Goal: Transaction & Acquisition: Purchase product/service

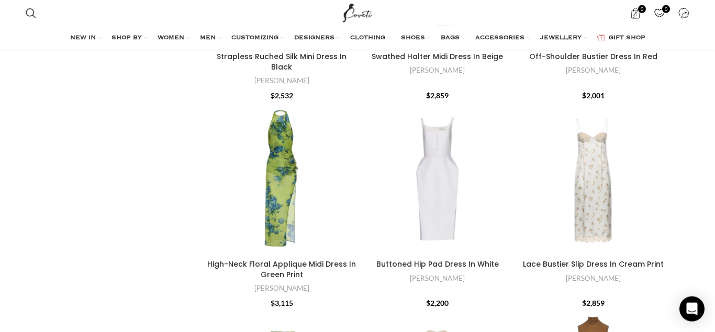
scroll to position [1762, 0]
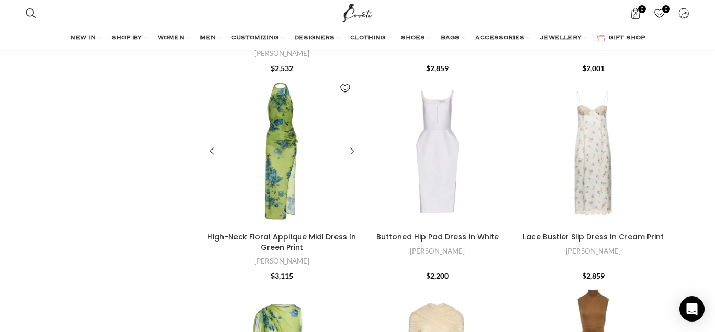
click at [273, 146] on div "High-Neck Floral Applique Midi Dress In Green Print" at bounding box center [262, 151] width 38 height 153
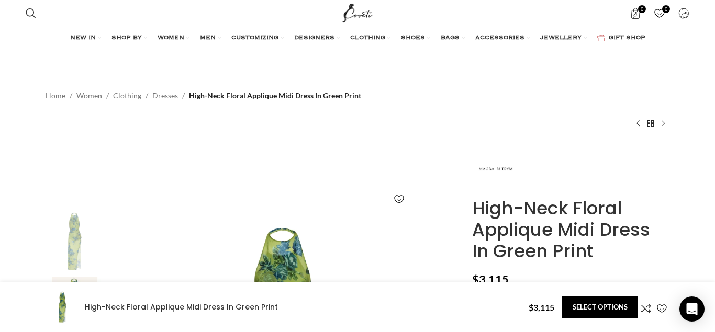
scroll to position [374, 0]
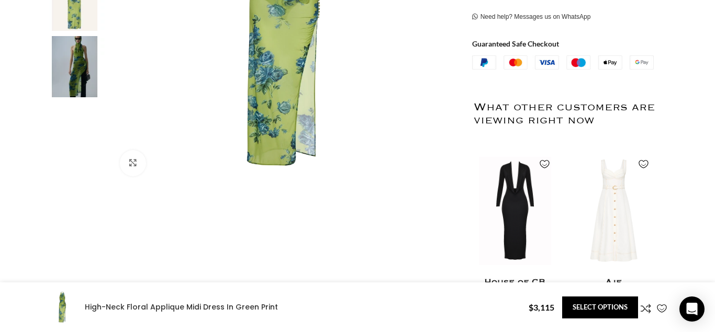
click at [132, 161] on link "Click to enlarge" at bounding box center [133, 163] width 26 height 26
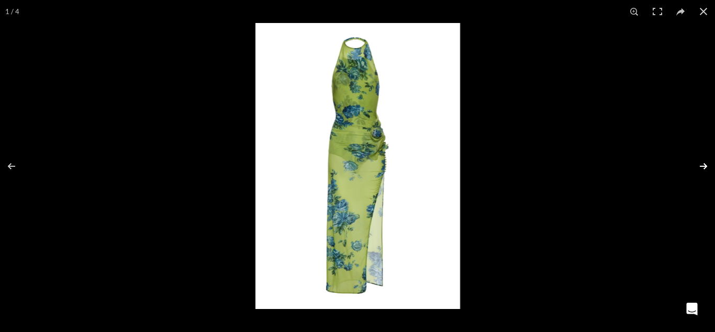
click at [705, 162] on button at bounding box center [696, 166] width 37 height 52
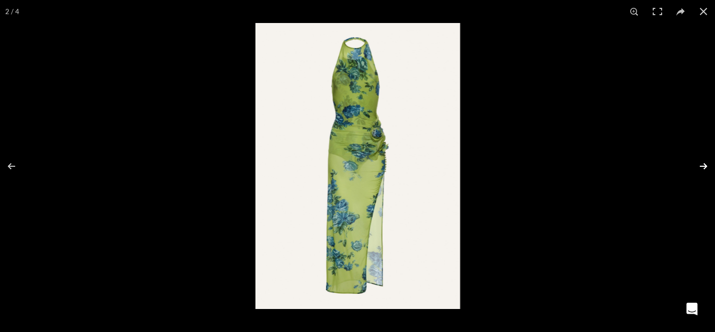
click at [705, 163] on button at bounding box center [696, 166] width 37 height 52
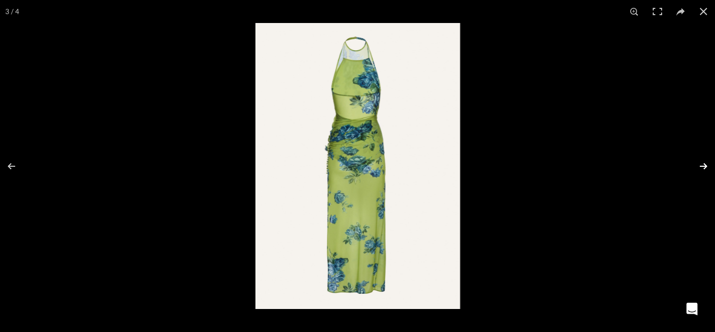
click at [703, 163] on button at bounding box center [696, 166] width 37 height 52
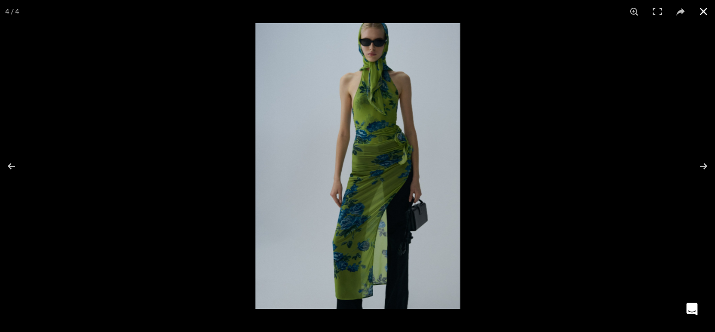
click at [701, 10] on button at bounding box center [703, 11] width 23 height 23
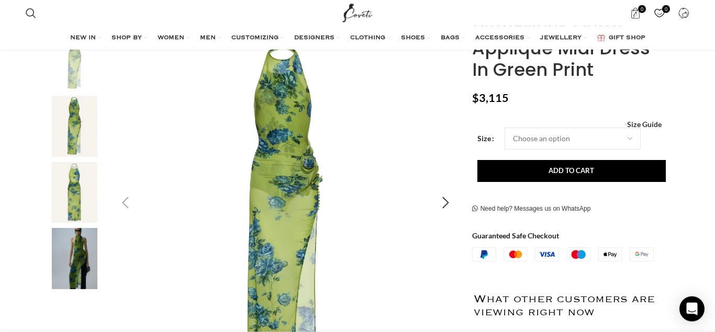
scroll to position [160, 0]
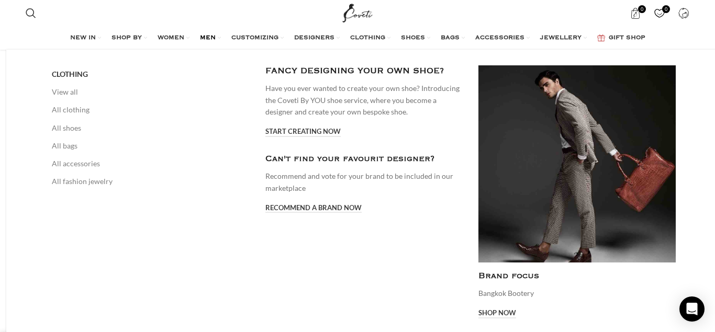
click at [202, 36] on span "MEN" at bounding box center [208, 38] width 16 height 8
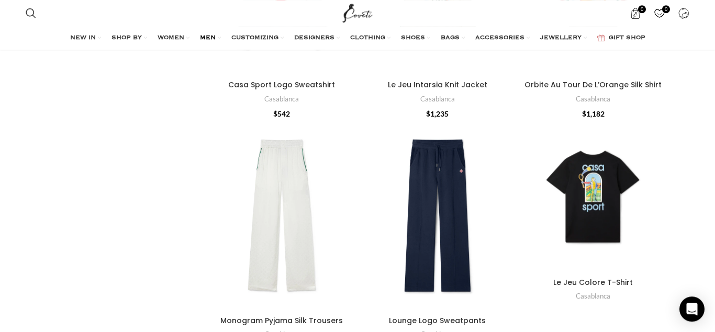
scroll to position [694, 0]
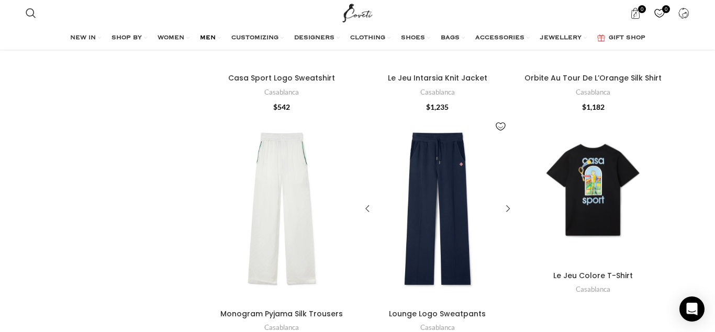
click at [430, 182] on div "Lounge Logo Sweatpants" at bounding box center [425, 209] width 26 height 191
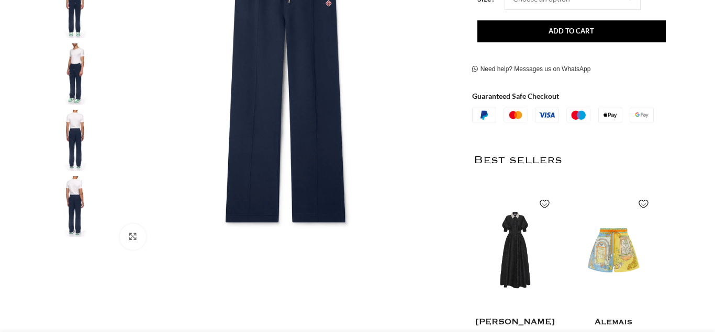
scroll to position [320, 0]
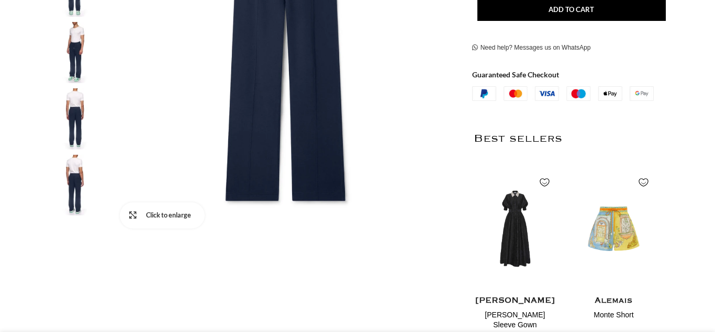
click at [131, 214] on link "Click to enlarge" at bounding box center [162, 216] width 85 height 26
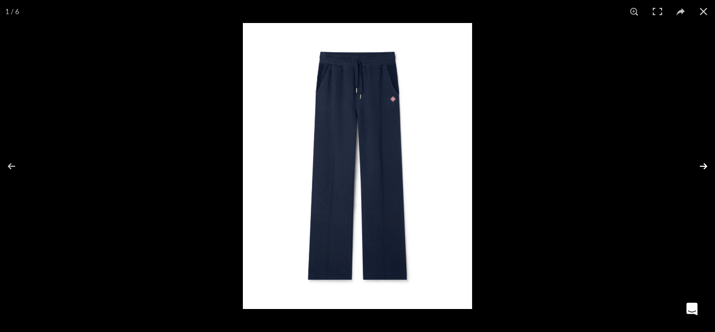
click at [700, 163] on button at bounding box center [696, 166] width 37 height 52
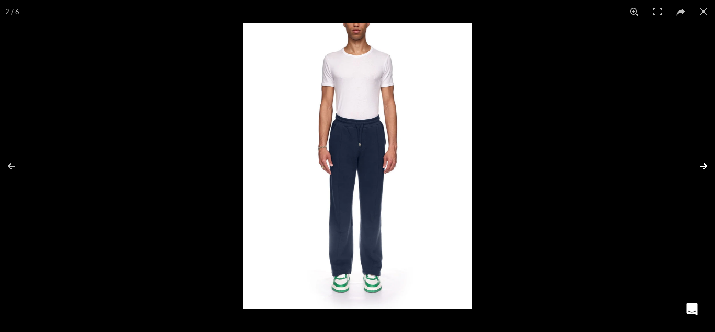
click at [700, 163] on button at bounding box center [696, 166] width 37 height 52
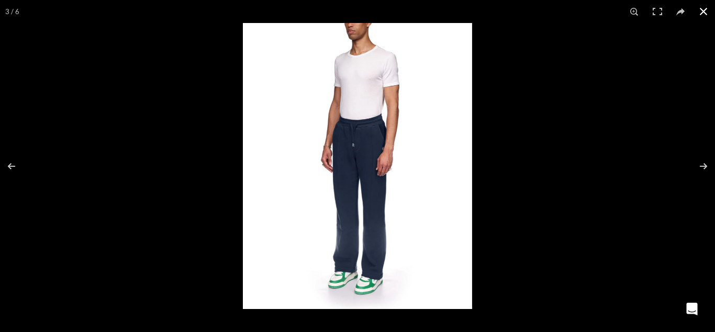
click at [704, 13] on button at bounding box center [703, 11] width 23 height 23
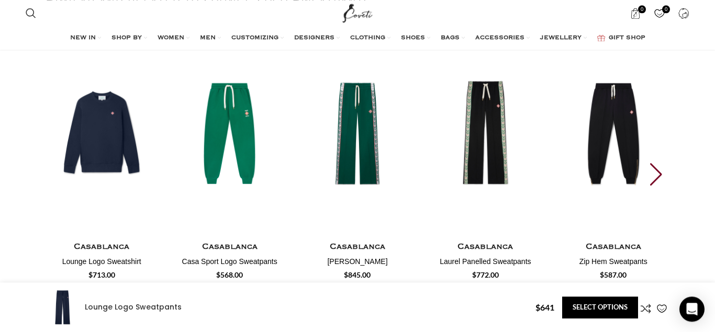
scroll to position [1815, 0]
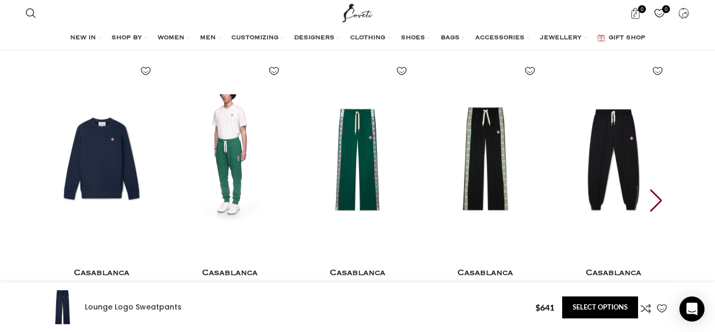
click at [227, 171] on img "2 / 30" at bounding box center [230, 160] width 116 height 216
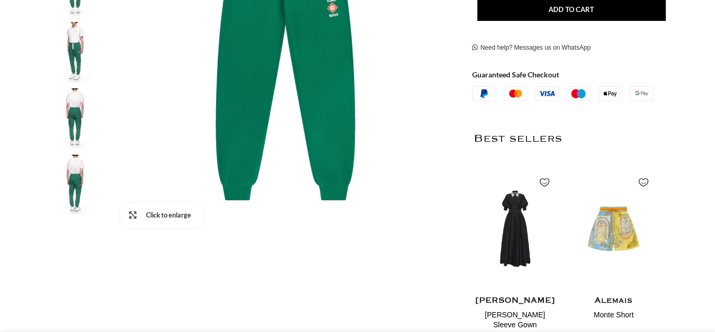
scroll to position [320, 0]
click at [131, 216] on link "Click to enlarge" at bounding box center [162, 216] width 85 height 26
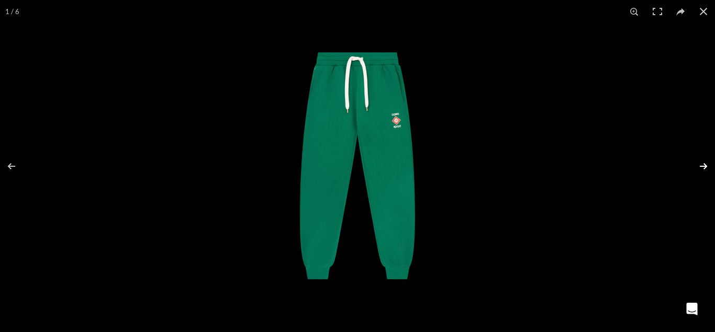
click at [701, 163] on button at bounding box center [696, 166] width 37 height 52
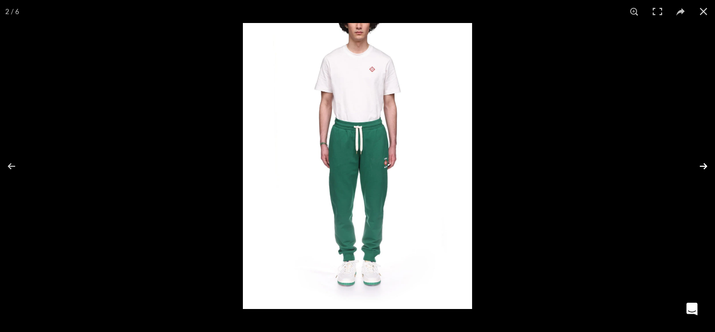
click at [701, 163] on button at bounding box center [696, 166] width 37 height 52
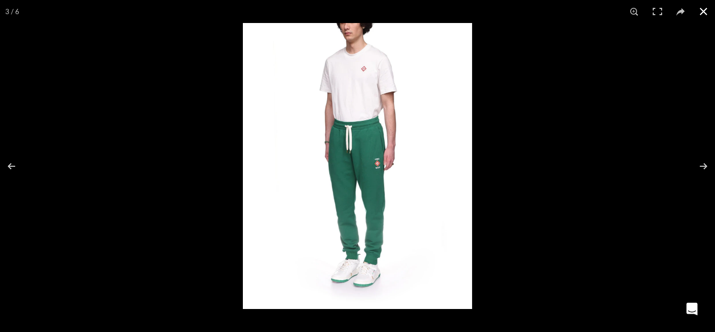
click at [705, 10] on button at bounding box center [703, 11] width 23 height 23
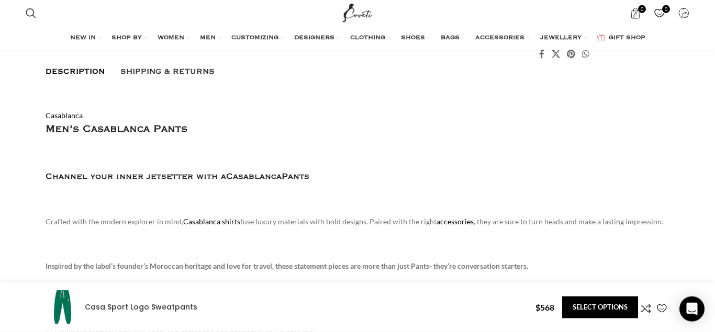
scroll to position [694, 0]
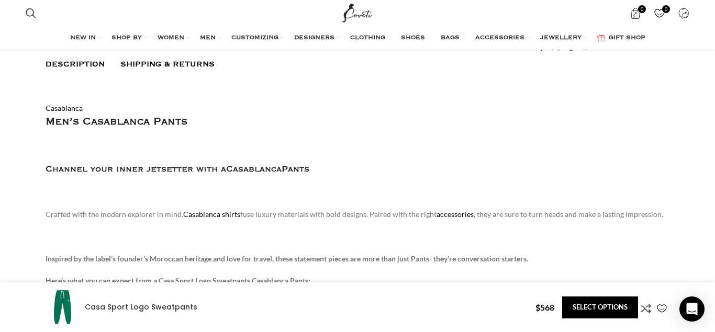
click at [194, 69] on span "Shipping & Returns" at bounding box center [167, 64] width 94 height 8
